Goal: Task Accomplishment & Management: Manage account settings

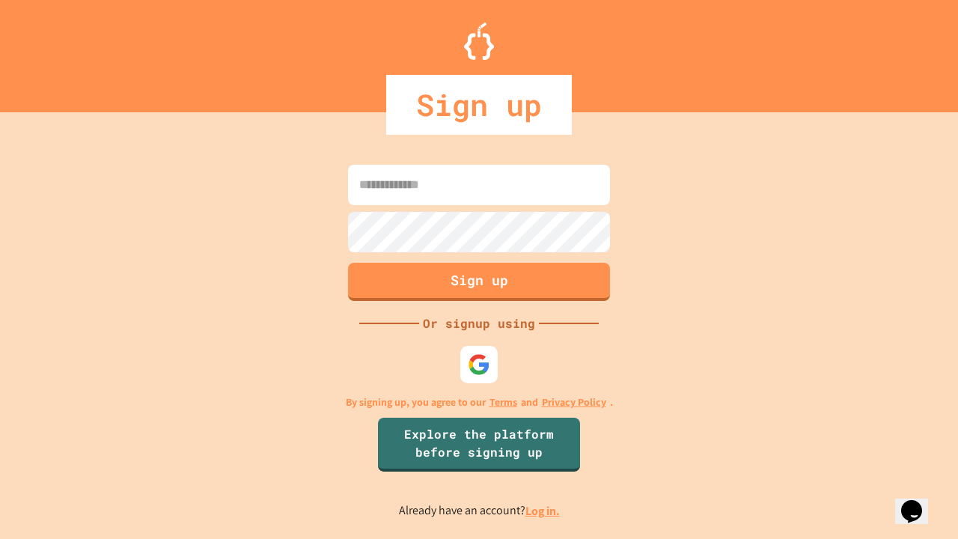
click at [543, 510] on link "Log in." at bounding box center [542, 511] width 34 height 16
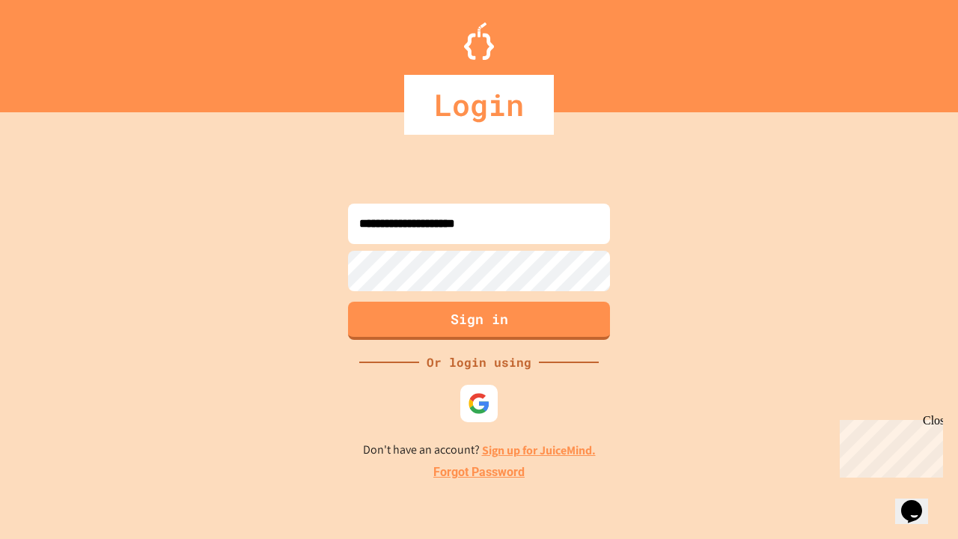
type input "**********"
